Goal: Find specific page/section: Find specific page/section

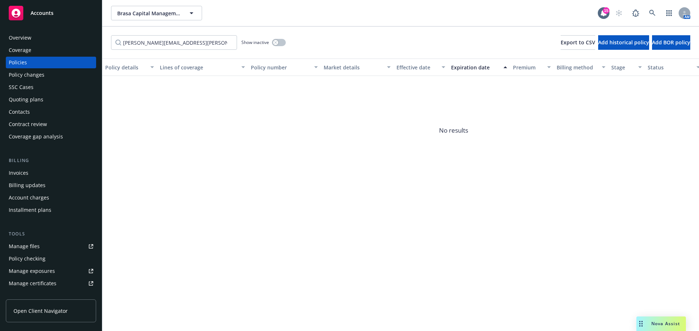
type input "[PERSON_NAME][EMAIL_ADDRESS][PERSON_NAME][DOMAIN_NAME]"
